Goal: Contribute content: Add original content to the website for others to see

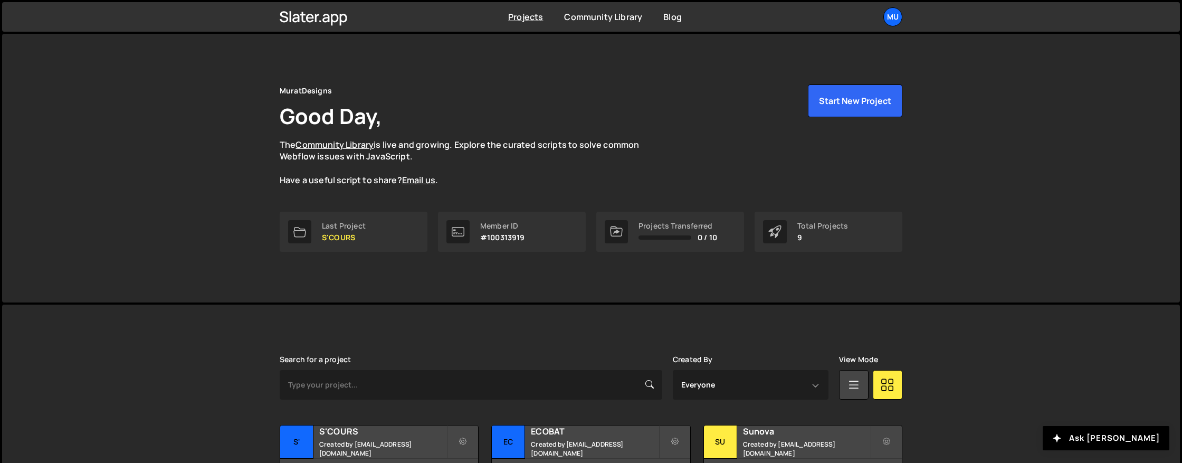
scroll to position [159, 0]
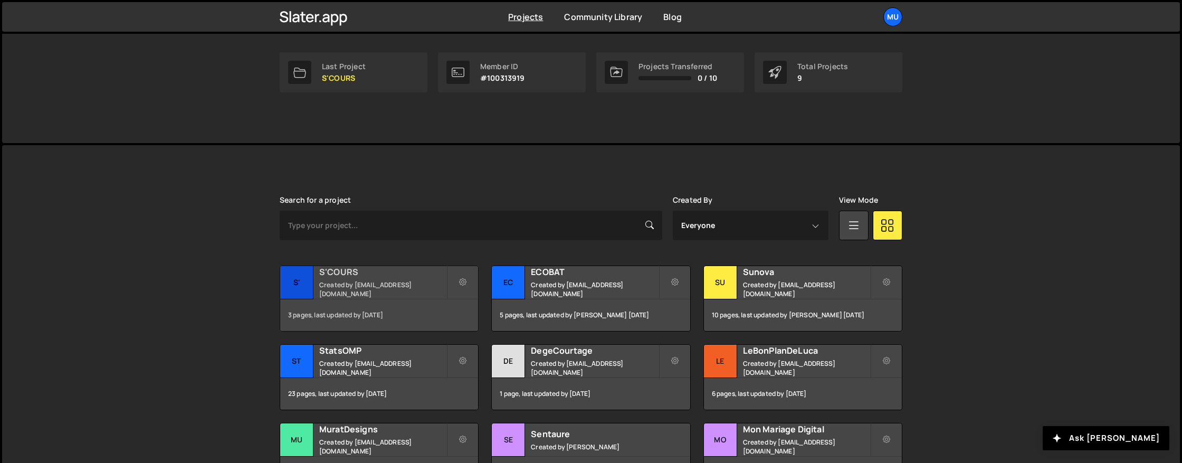
click at [220, 299] on div "[PERSON_NAME] is designed for desktop use. Please use a larger screen to access…" at bounding box center [591, 342] width 1178 height 394
click at [578, 283] on div "ECOBAT Created by [EMAIL_ADDRESS][DOMAIN_NAME]" at bounding box center [591, 282] width 198 height 33
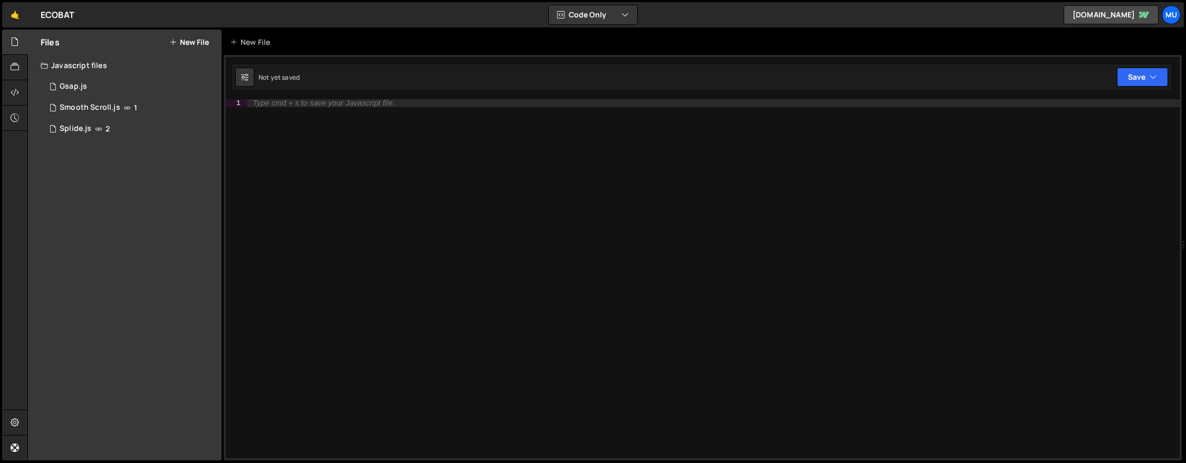
click at [164, 235] on div "Files New File Javascript files 1 Gsap.js 0 1 Smooth Scroll.js 1 1 Splide.js 2 …" at bounding box center [125, 245] width 194 height 431
click at [189, 35] on div "Files New File" at bounding box center [125, 42] width 194 height 25
click at [191, 46] on div "Files New File" at bounding box center [125, 42] width 194 height 25
click at [192, 46] on button "New File" at bounding box center [189, 42] width 40 height 8
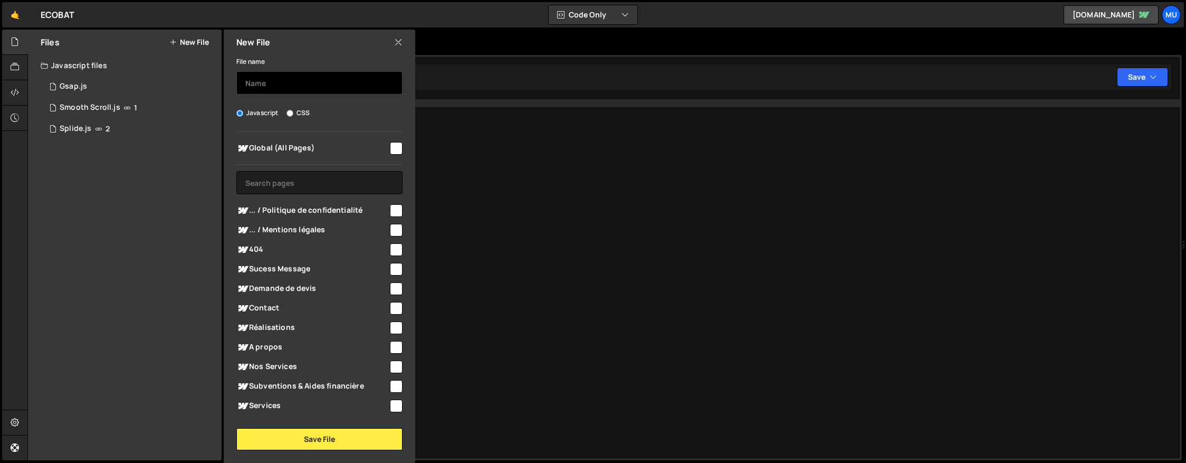
click at [272, 87] on input "text" at bounding box center [319, 82] width 166 height 23
type input "Dates en français"
click at [290, 139] on div "Global (All Pages)" at bounding box center [319, 148] width 166 height 20
click at [290, 146] on span "Global (All Pages)" at bounding box center [312, 148] width 152 height 13
checkbox input "true"
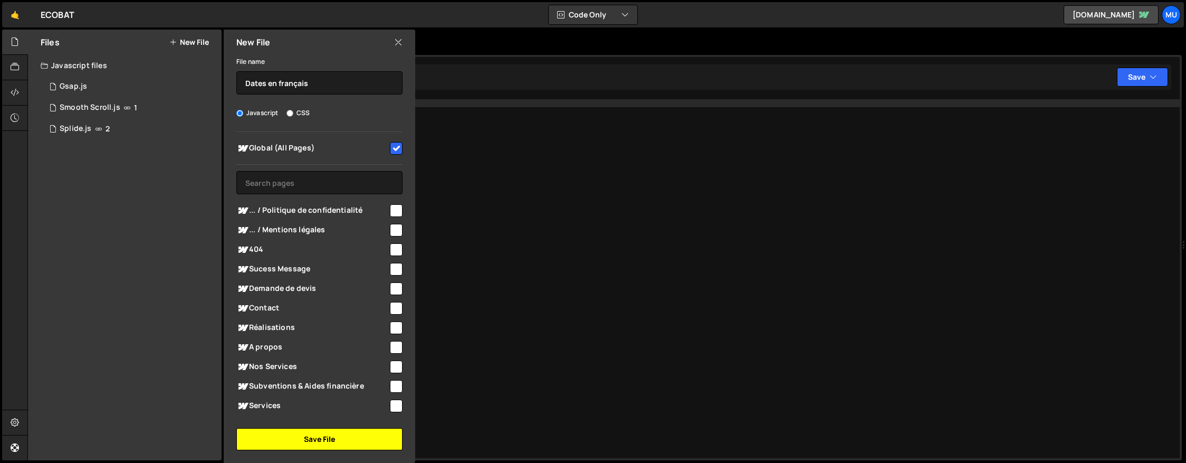
click at [321, 439] on button "Save File" at bounding box center [319, 439] width 166 height 22
checkbox input "false"
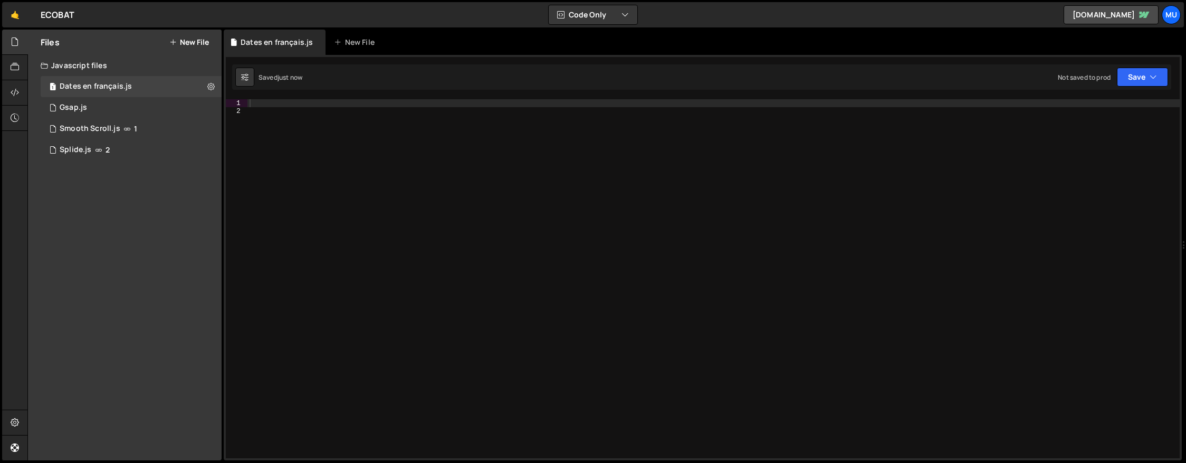
click at [187, 30] on div "Files New File" at bounding box center [125, 42] width 194 height 25
click at [190, 38] on button "New File" at bounding box center [189, 42] width 40 height 8
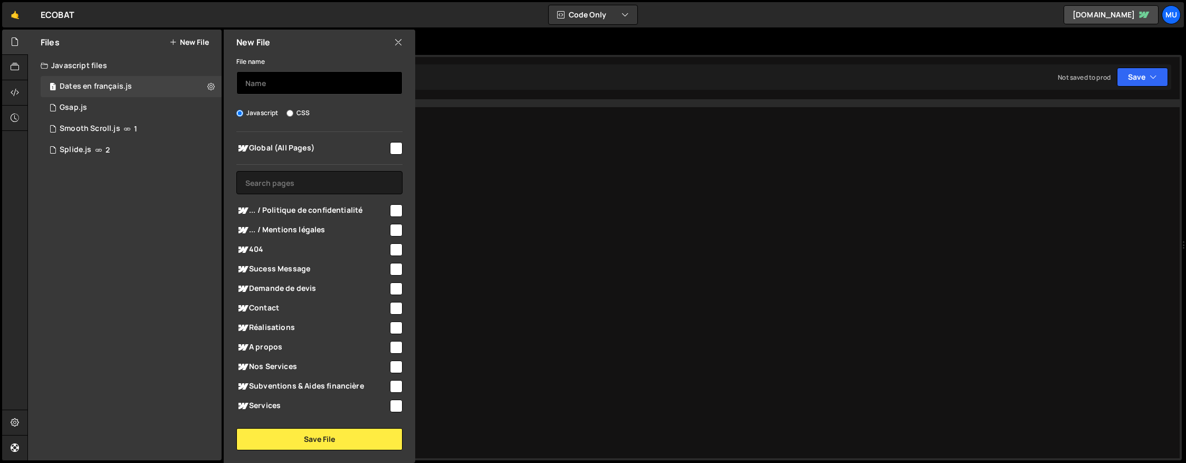
click at [272, 89] on input "text" at bounding box center [319, 82] width 166 height 23
type input "Stats"
click at [298, 140] on div "Global (All Pages)" at bounding box center [319, 148] width 166 height 20
click at [399, 147] on div "Global (All Pages) ... / Politique de confidentialité" at bounding box center [320, 273] width 192 height 283
click at [392, 142] on input "checkbox" at bounding box center [396, 148] width 13 height 13
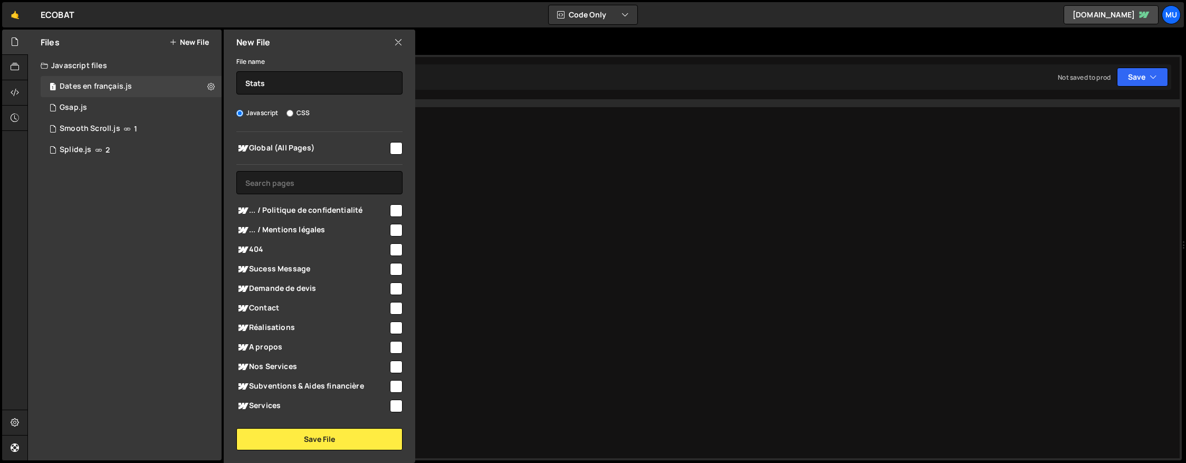
checkbox input "true"
click at [357, 443] on button "Save File" at bounding box center [319, 439] width 166 height 22
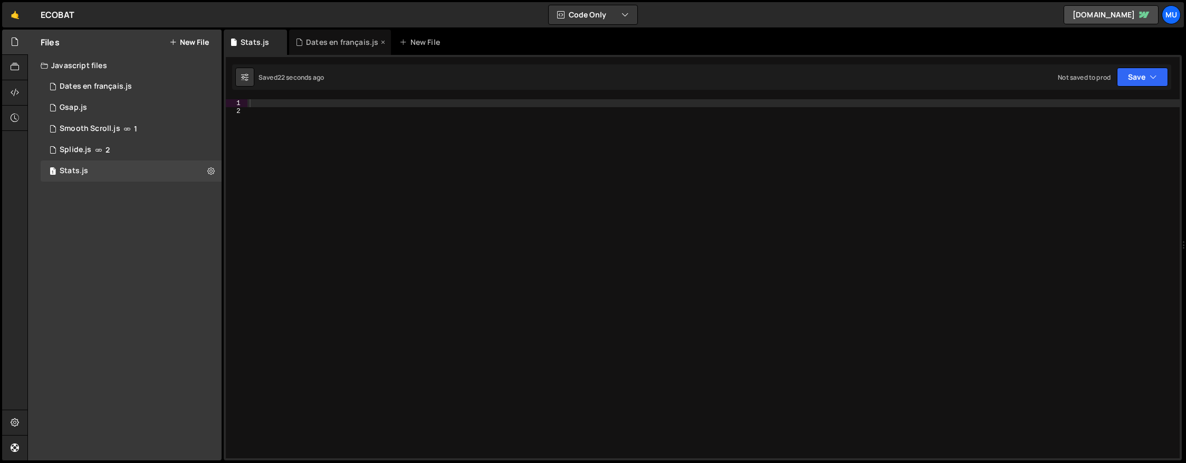
click at [340, 41] on div "Dates en français.js" at bounding box center [342, 42] width 72 height 11
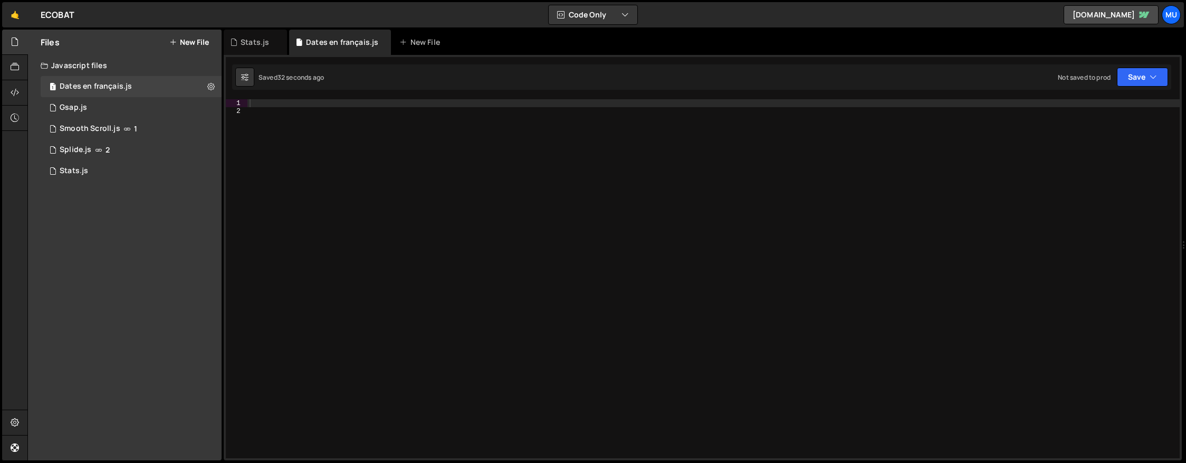
click at [353, 135] on div at bounding box center [714, 286] width 932 height 375
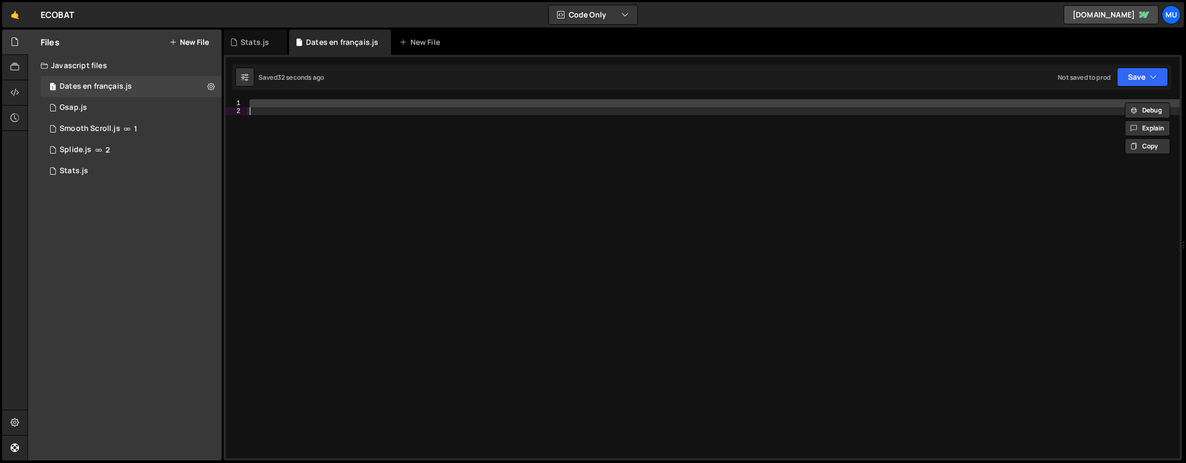
paste textarea
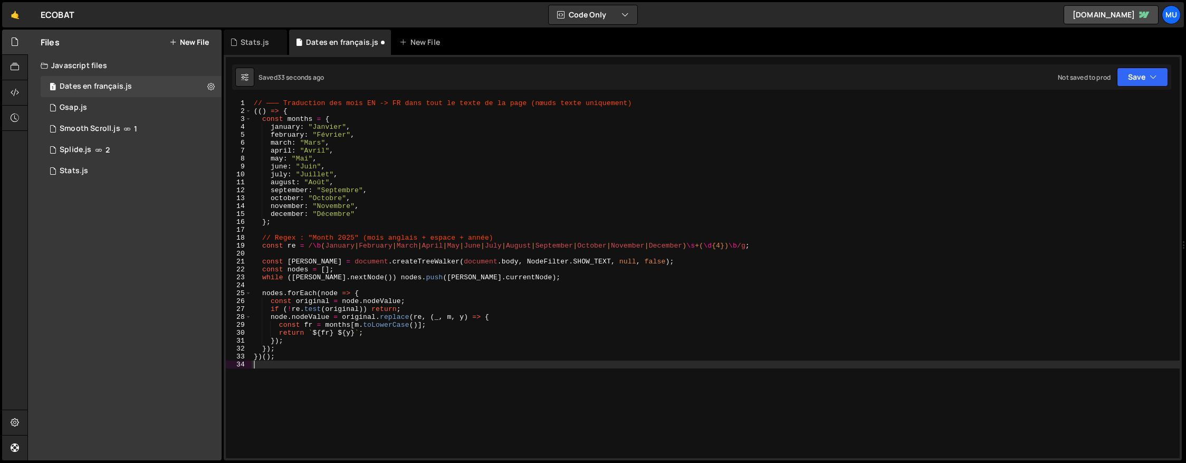
type textarea "})();"
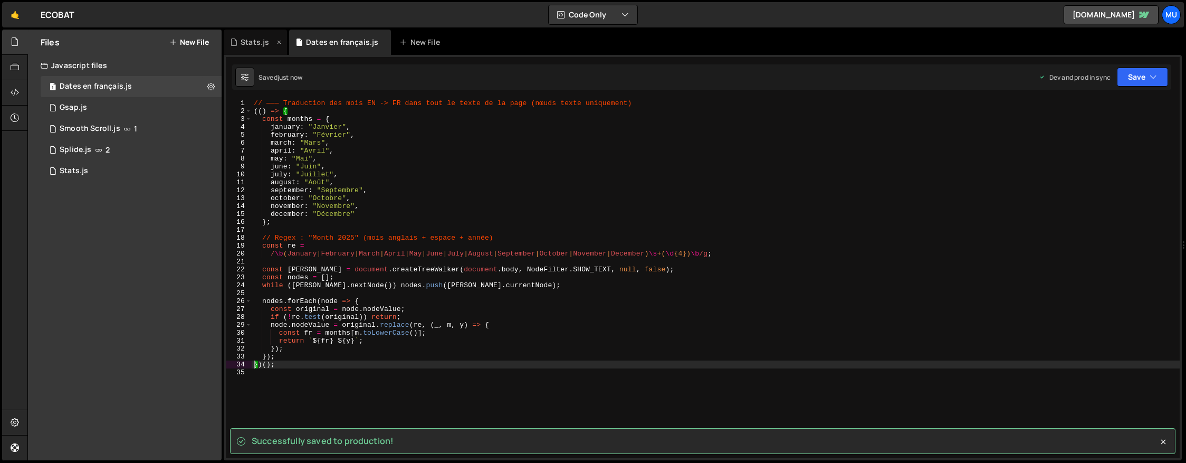
click at [244, 39] on div "Stats.js" at bounding box center [255, 42] width 28 height 11
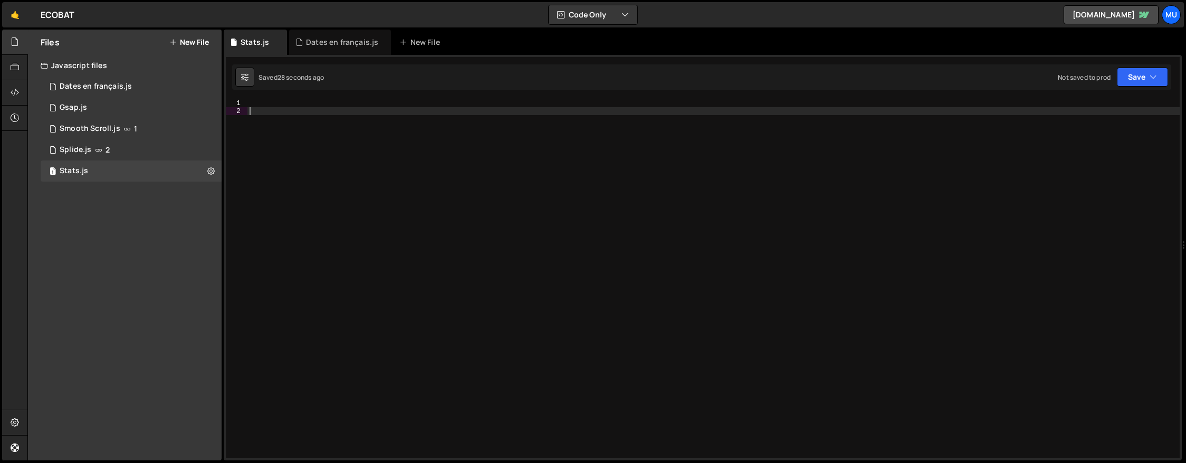
click at [343, 169] on div at bounding box center [714, 286] width 932 height 375
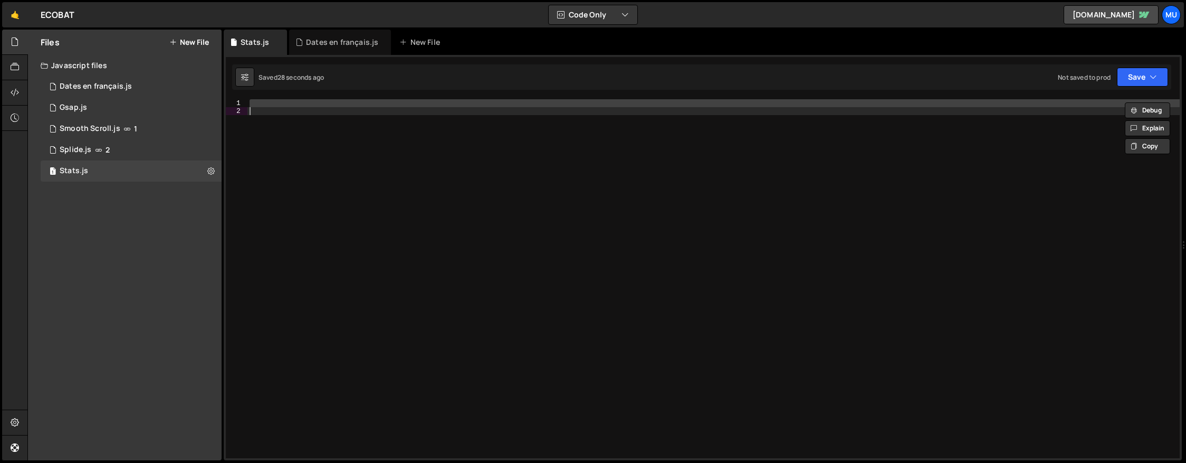
paste textarea
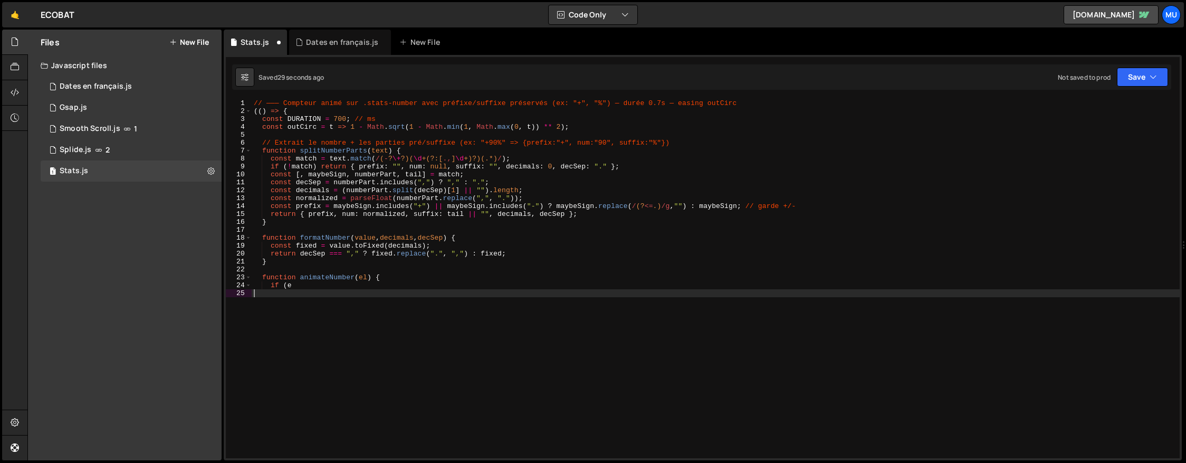
type textarea "if (e"
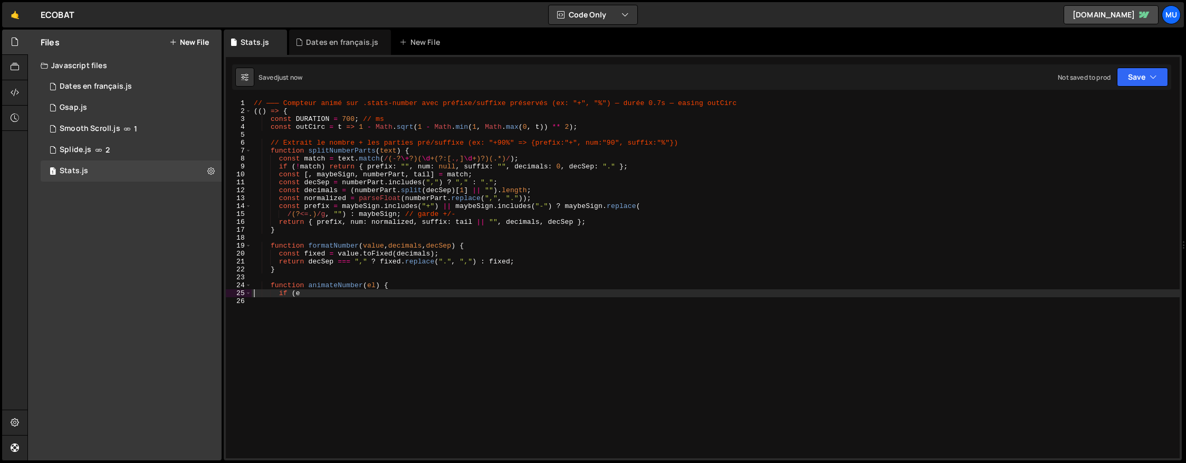
click at [361, 299] on div "// ——— Compteur animé sur .stats-number avec préfixe/suffixe préservés (ex: "+"…" at bounding box center [716, 286] width 928 height 375
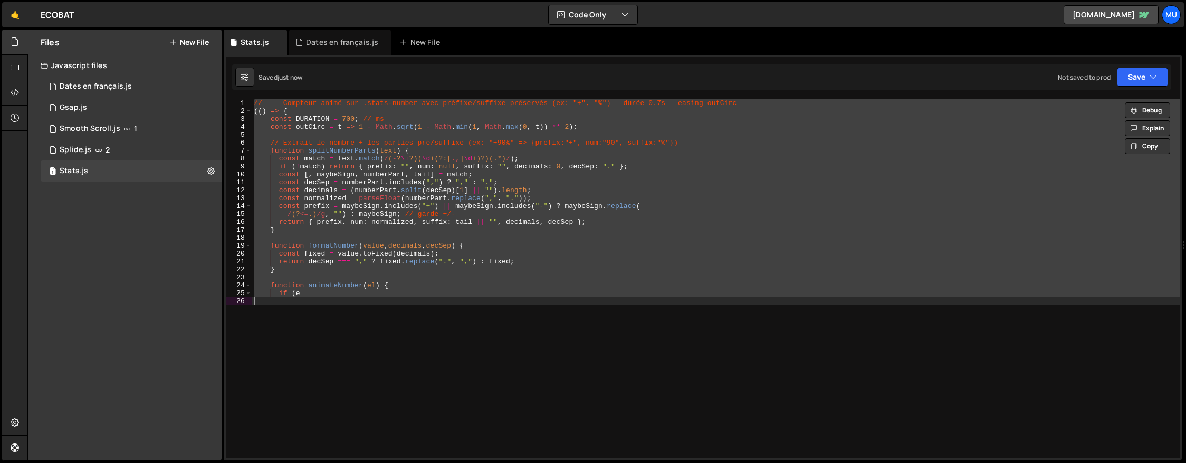
click at [640, 209] on div "// ——— Compteur animé sur .stats-number avec préfixe/suffixe préservés (ex: "+"…" at bounding box center [716, 278] width 928 height 359
type textarea "if (e"
paste textarea
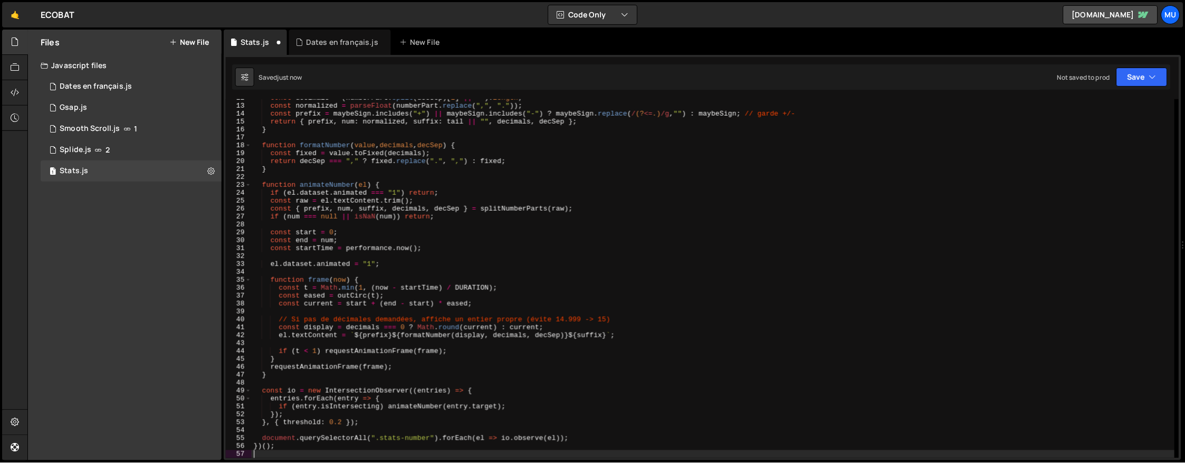
scroll to position [92, 0]
type textarea "})();"
